Goal: Transaction & Acquisition: Obtain resource

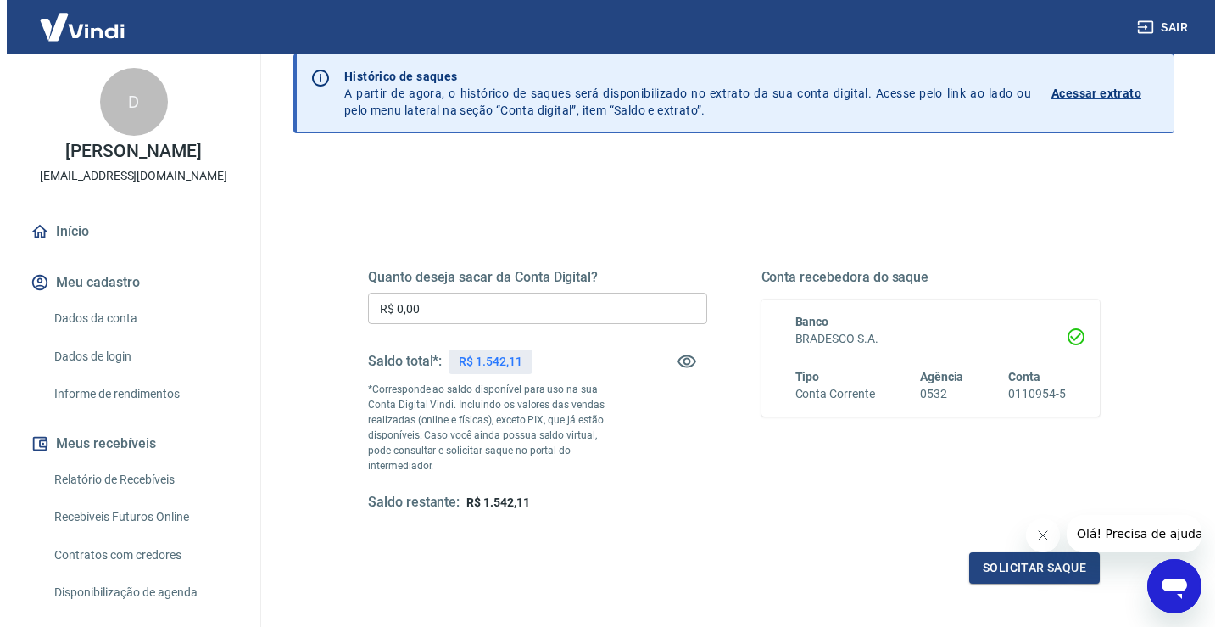
scroll to position [42, 0]
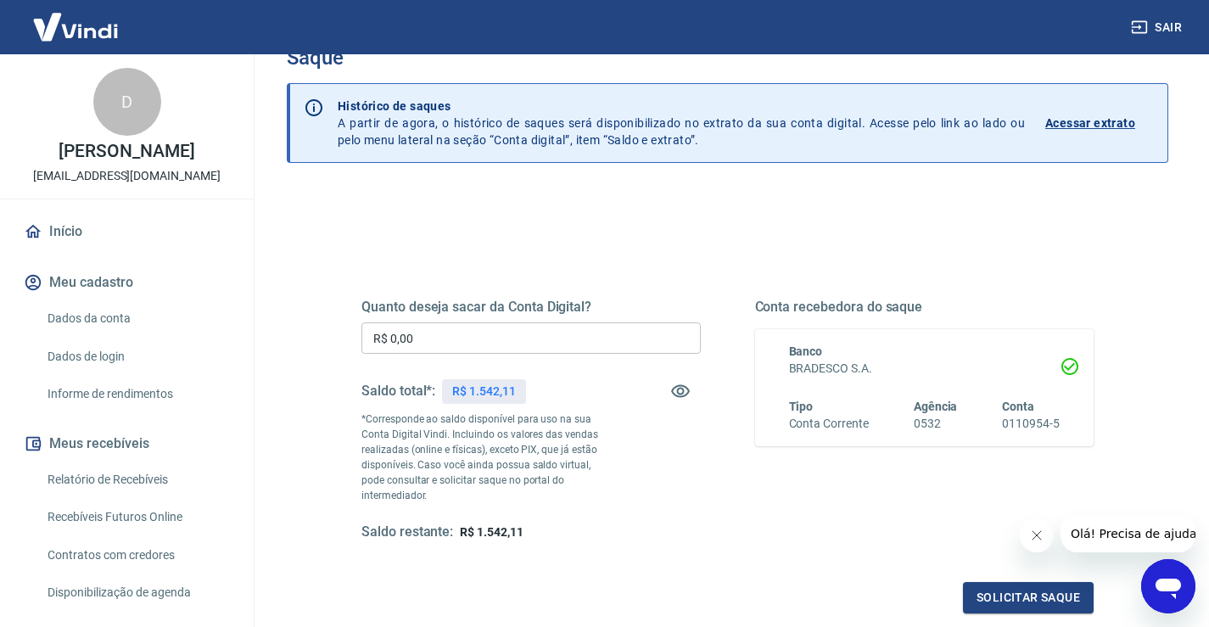
click at [465, 338] on input "R$ 0,00" at bounding box center [530, 337] width 339 height 31
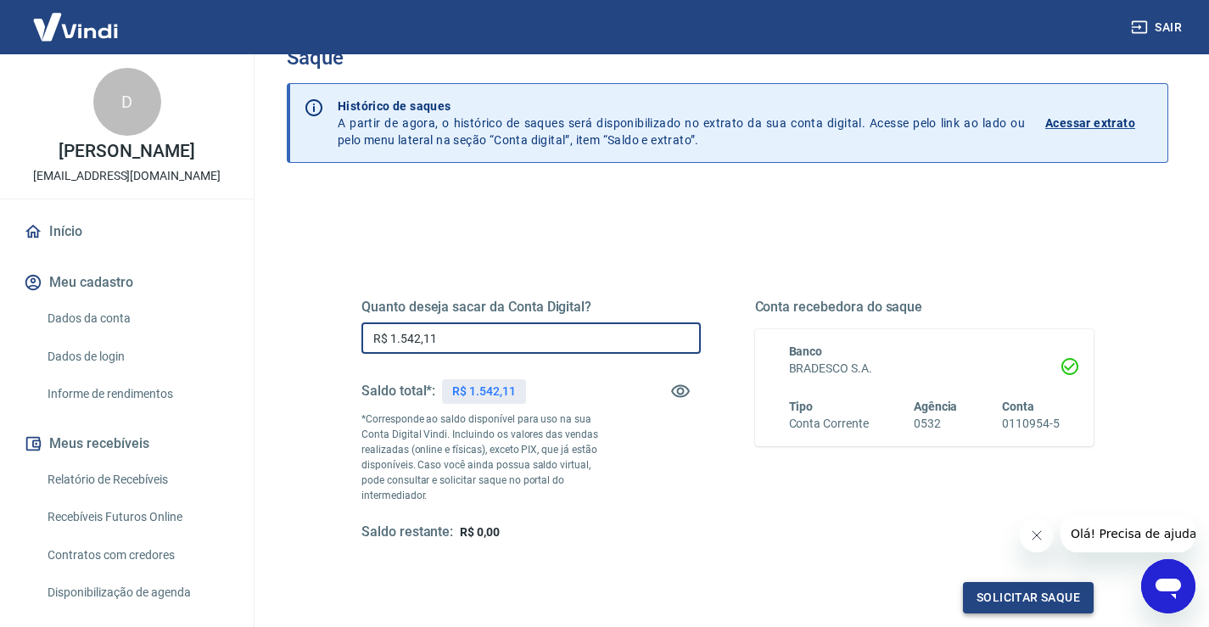
type input "R$ 1.542,11"
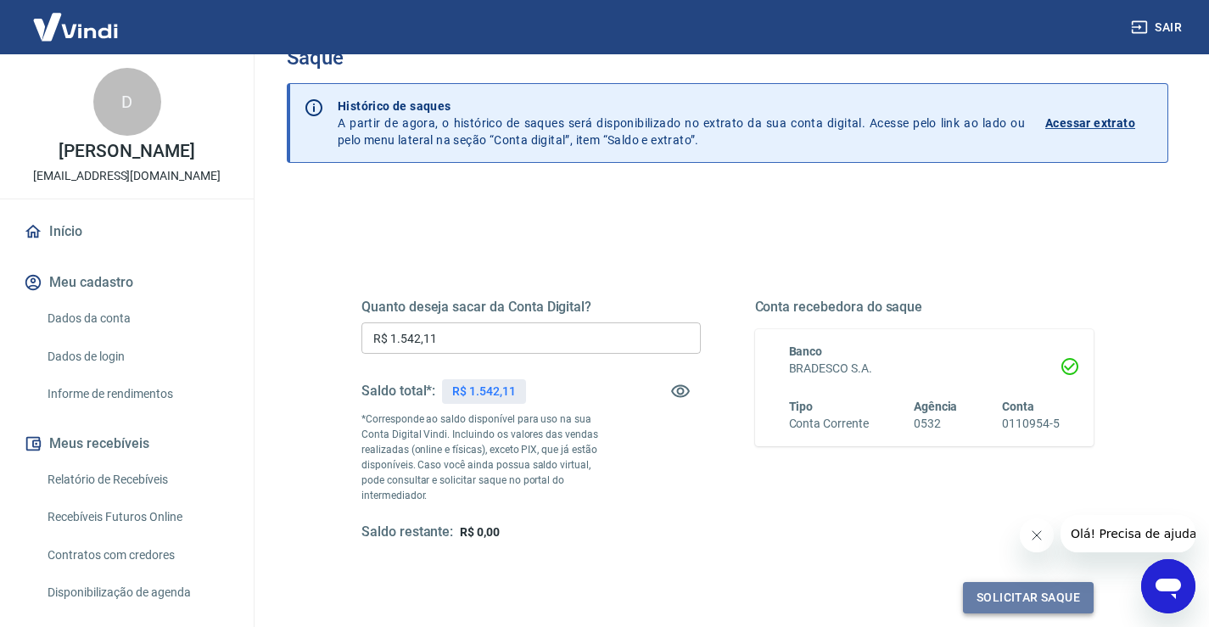
click at [1021, 582] on button "Solicitar saque" at bounding box center [1028, 597] width 131 height 31
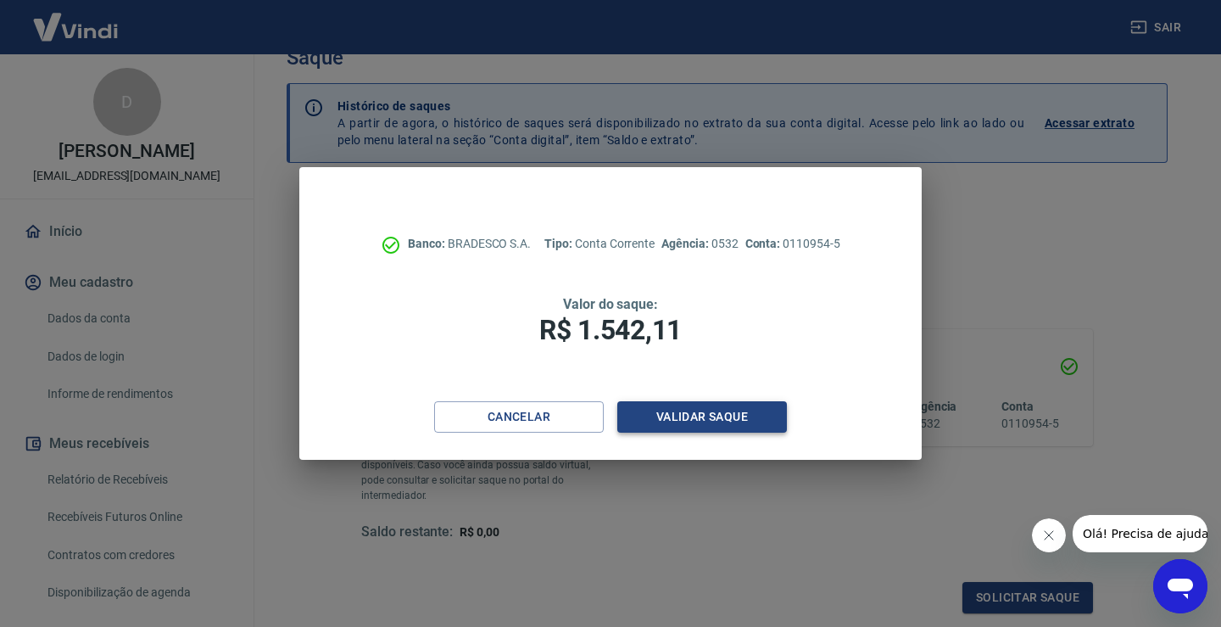
click at [699, 409] on button "Validar saque" at bounding box center [702, 416] width 170 height 31
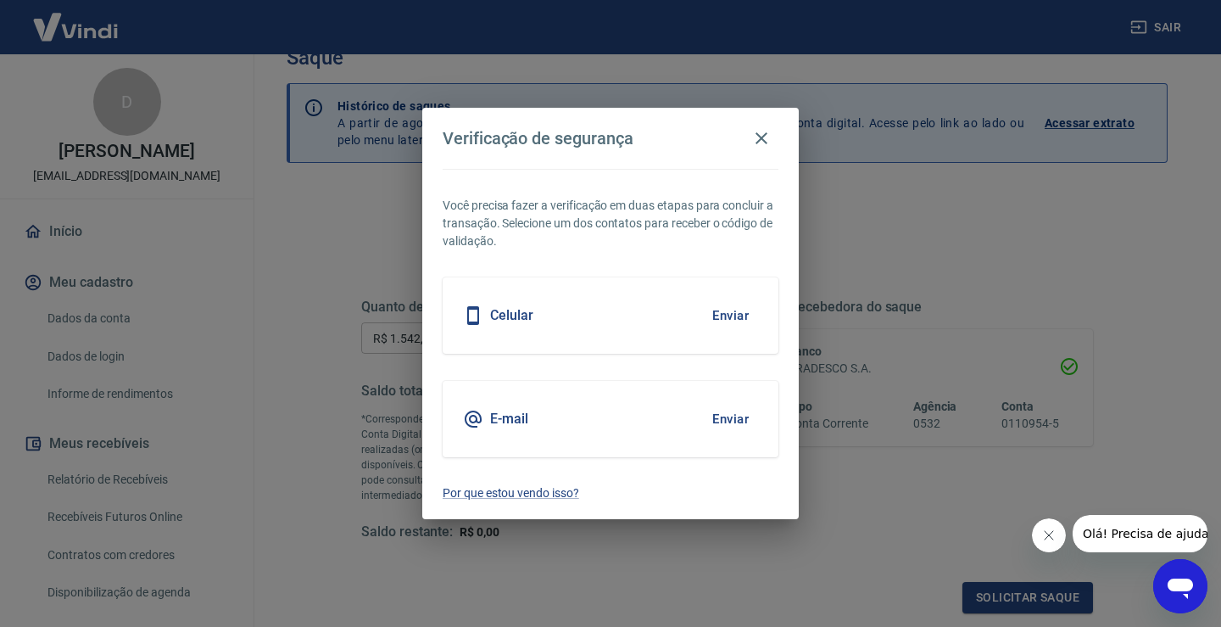
click at [735, 315] on button "Enviar" at bounding box center [730, 316] width 55 height 36
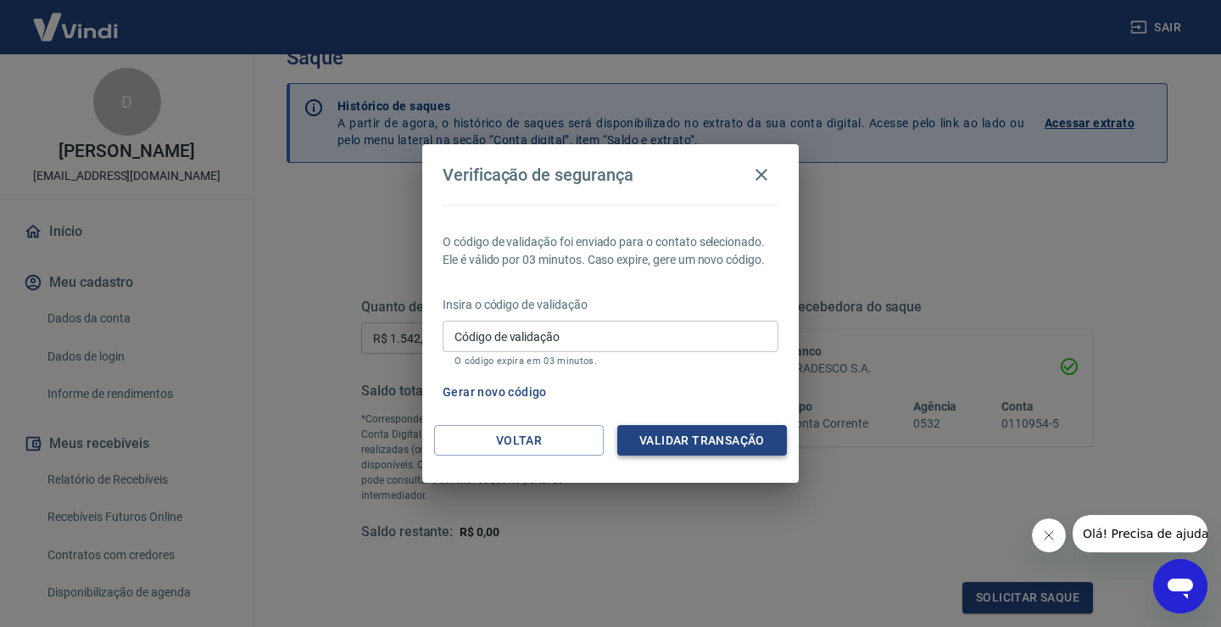
click at [694, 444] on button "Validar transação" at bounding box center [702, 440] width 170 height 31
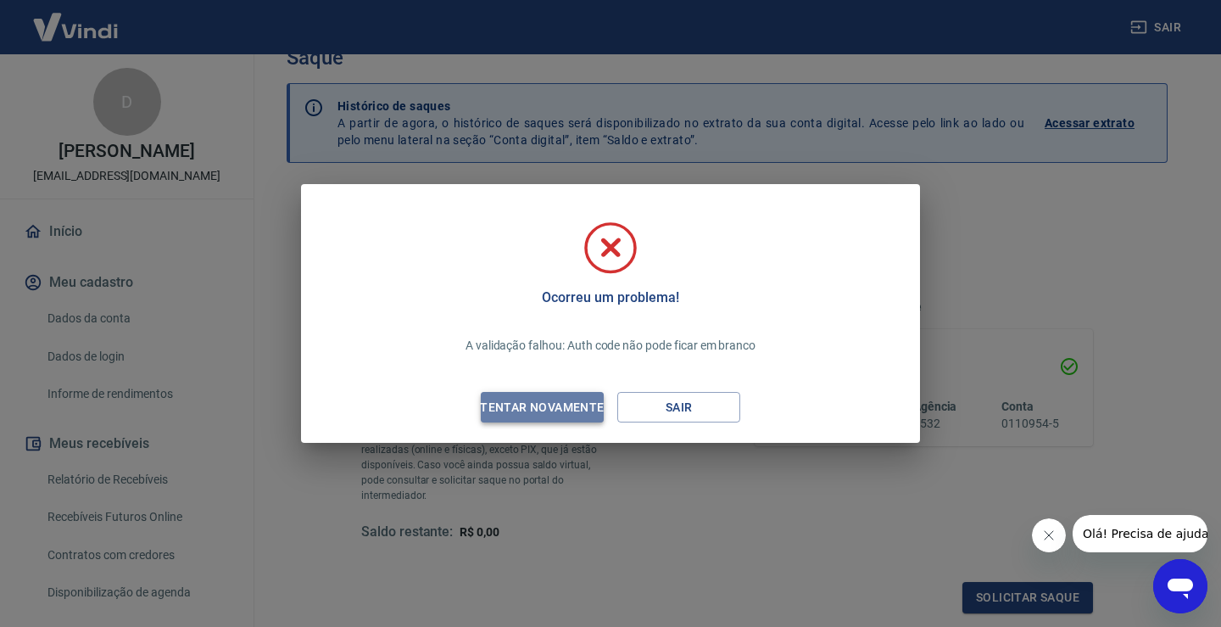
click at [521, 405] on div "Tentar novamente" at bounding box center [542, 407] width 165 height 21
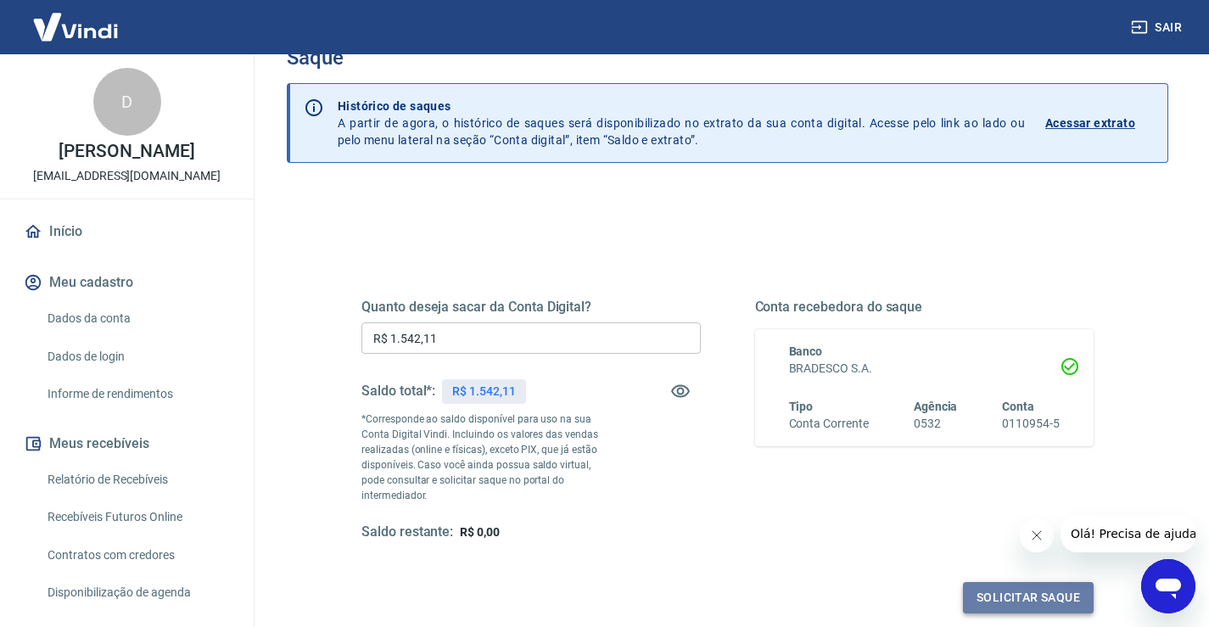
click at [1002, 582] on button "Solicitar saque" at bounding box center [1028, 597] width 131 height 31
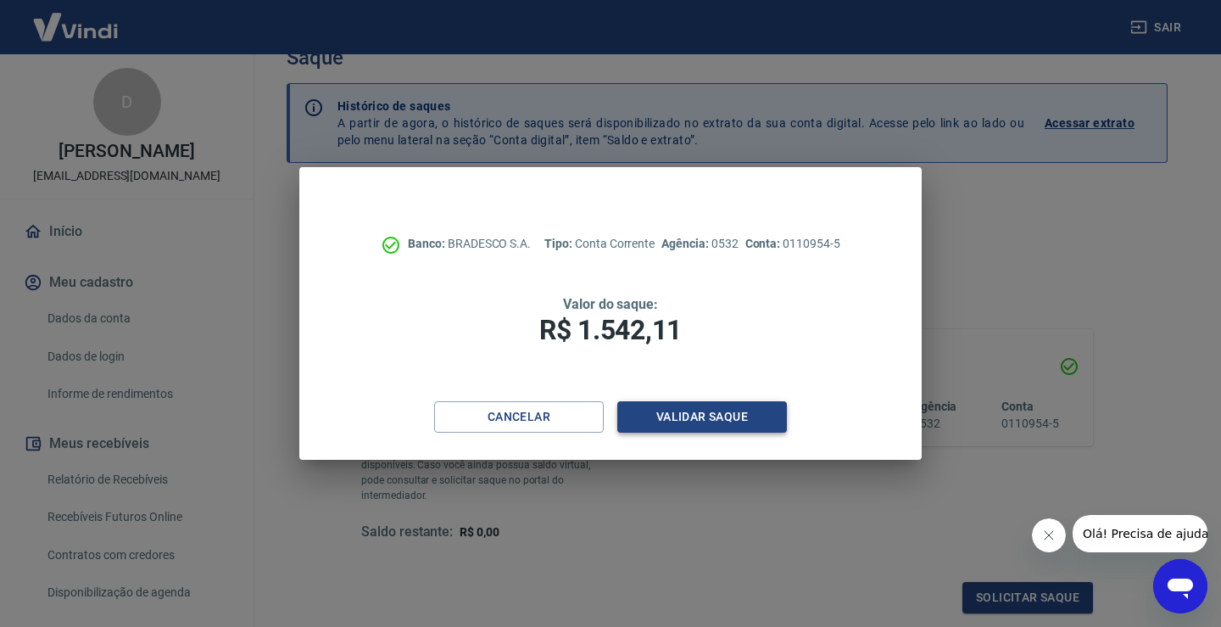
click at [701, 416] on button "Validar saque" at bounding box center [702, 416] width 170 height 31
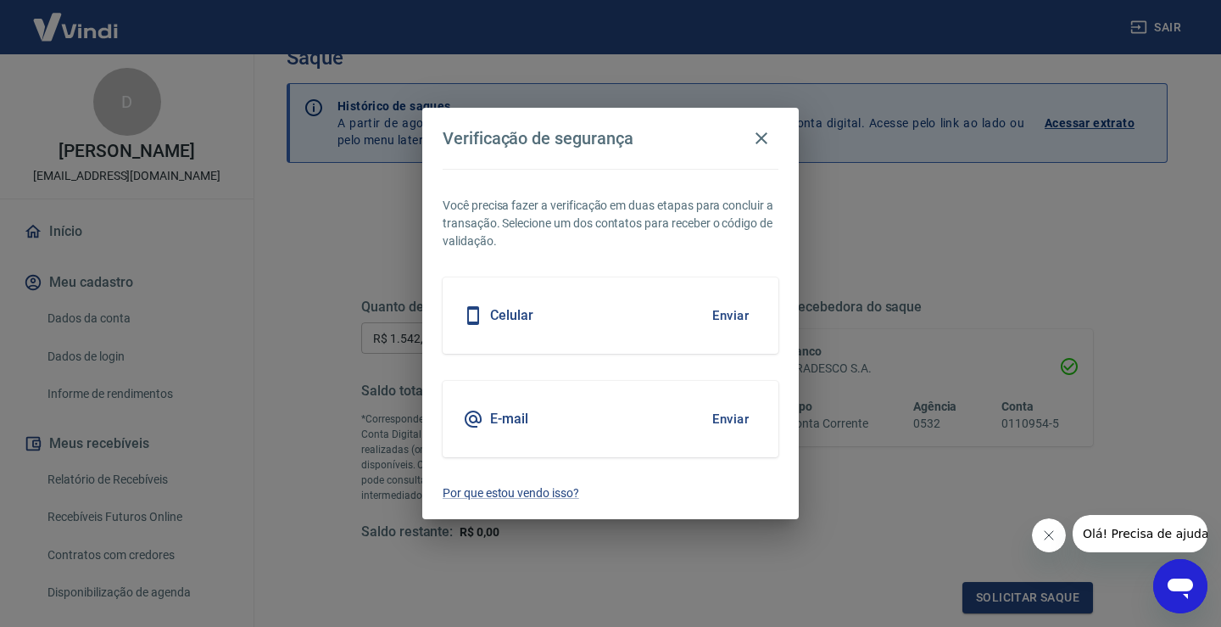
click at [729, 316] on button "Enviar" at bounding box center [730, 316] width 55 height 36
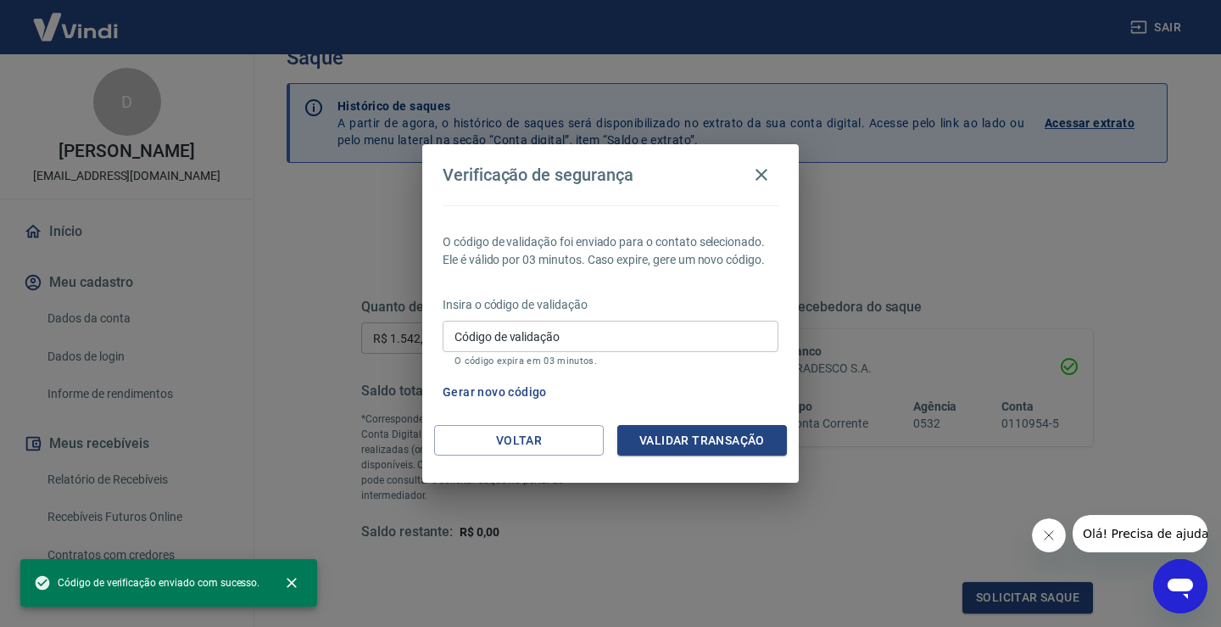
click at [591, 340] on input "Código de validação" at bounding box center [611, 336] width 336 height 31
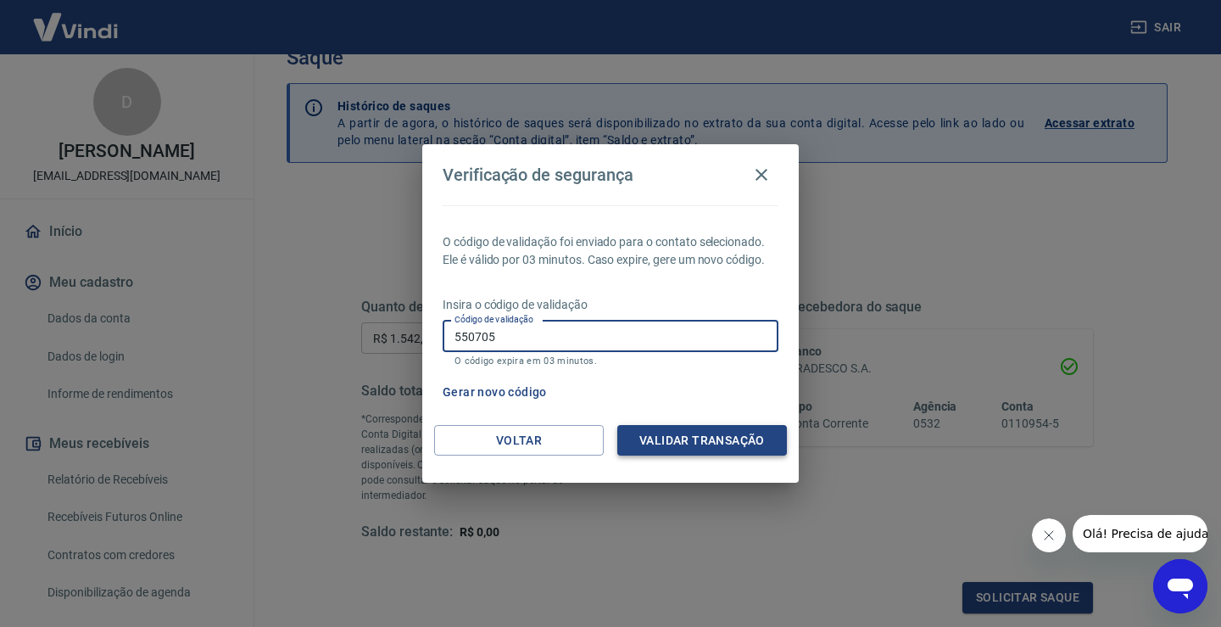
type input "550705"
click at [708, 442] on button "Validar transação" at bounding box center [702, 440] width 170 height 31
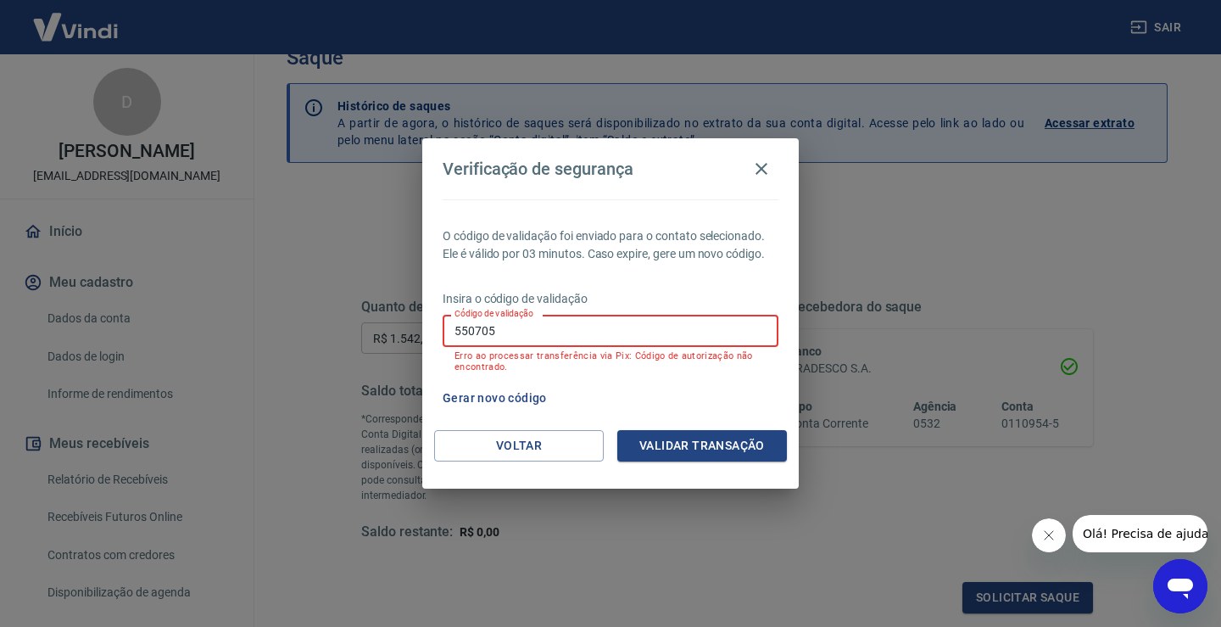
drag, startPoint x: 539, startPoint y: 337, endPoint x: 371, endPoint y: 342, distance: 168.0
click at [350, 342] on div "Verificação de segurança O código de validação foi enviado para o contato selec…" at bounding box center [610, 313] width 1221 height 627
click at [491, 398] on button "Gerar novo código" at bounding box center [495, 397] width 118 height 31
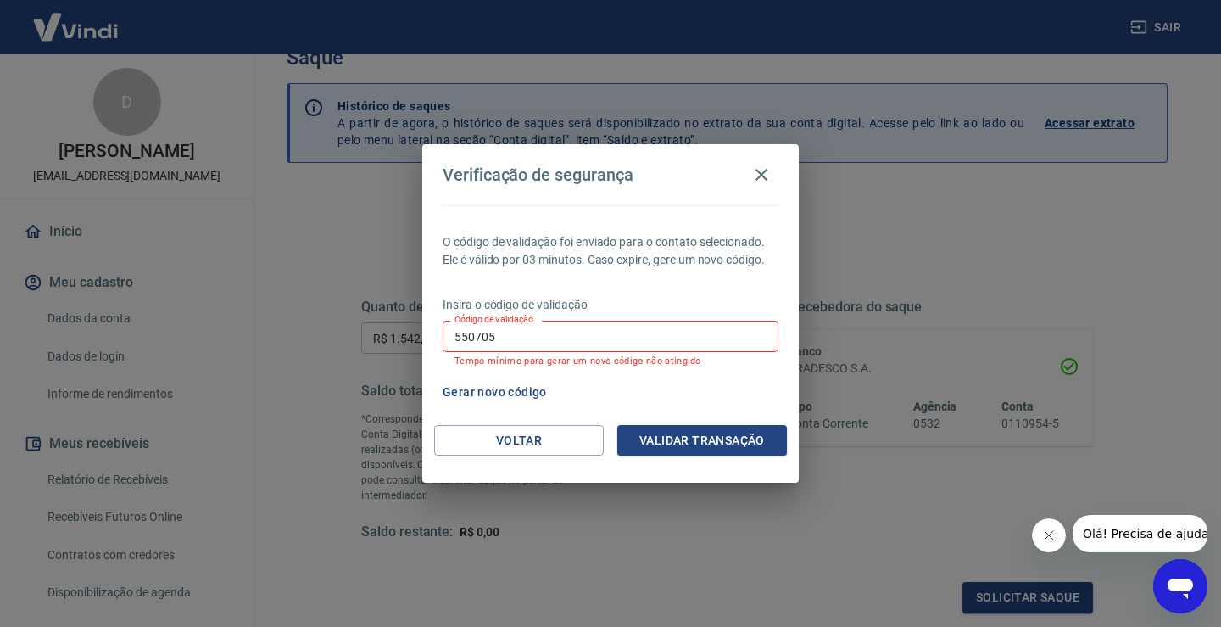
click at [494, 389] on button "Gerar novo código" at bounding box center [495, 392] width 118 height 31
click at [716, 440] on button "Validar transação" at bounding box center [702, 440] width 170 height 31
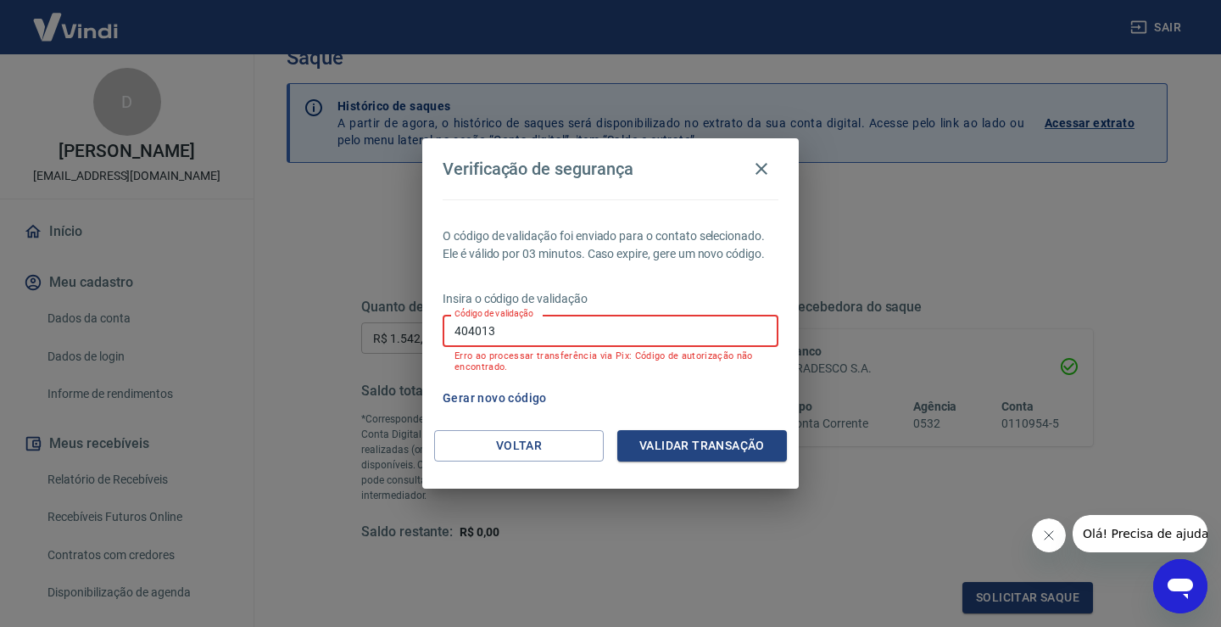
drag, startPoint x: 550, startPoint y: 338, endPoint x: 304, endPoint y: 299, distance: 249.7
click at [269, 295] on div "Verificação de segurança O código de validação foi enviado para o contato selec…" at bounding box center [610, 313] width 1221 height 627
type input "373275"
click at [690, 442] on button "Validar transação" at bounding box center [702, 445] width 170 height 31
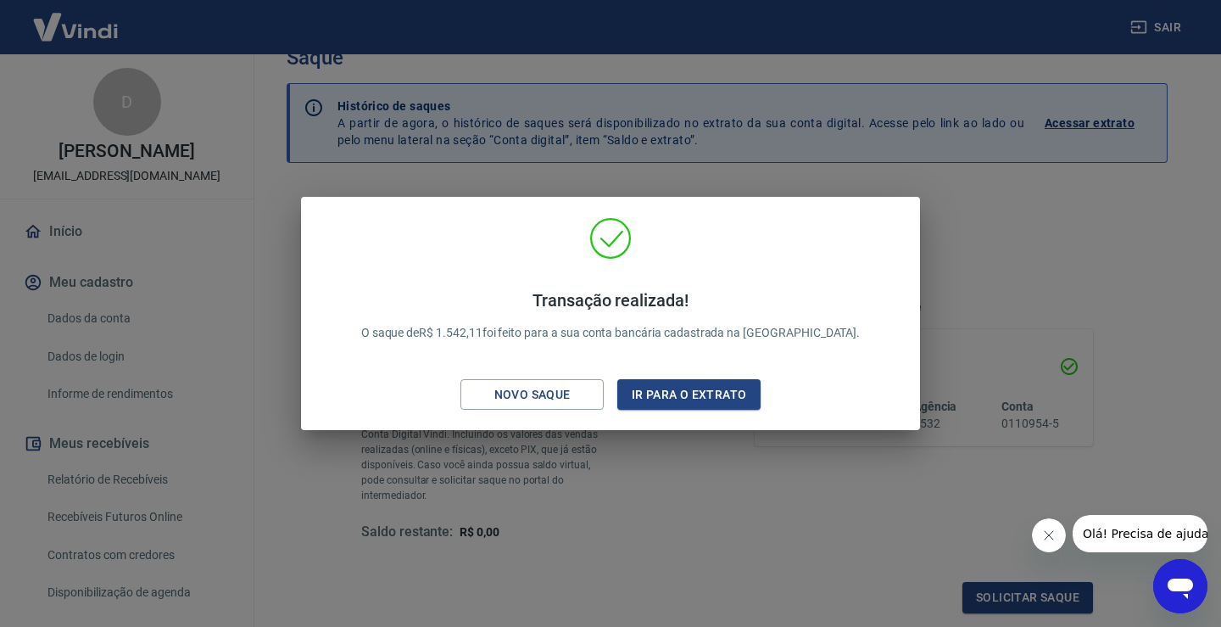
click at [1017, 248] on div "Transação realizada! O saque de R$ 1.542,11 foi feito para a sua conta bancária…" at bounding box center [610, 313] width 1221 height 627
